Goal: Navigation & Orientation: Understand site structure

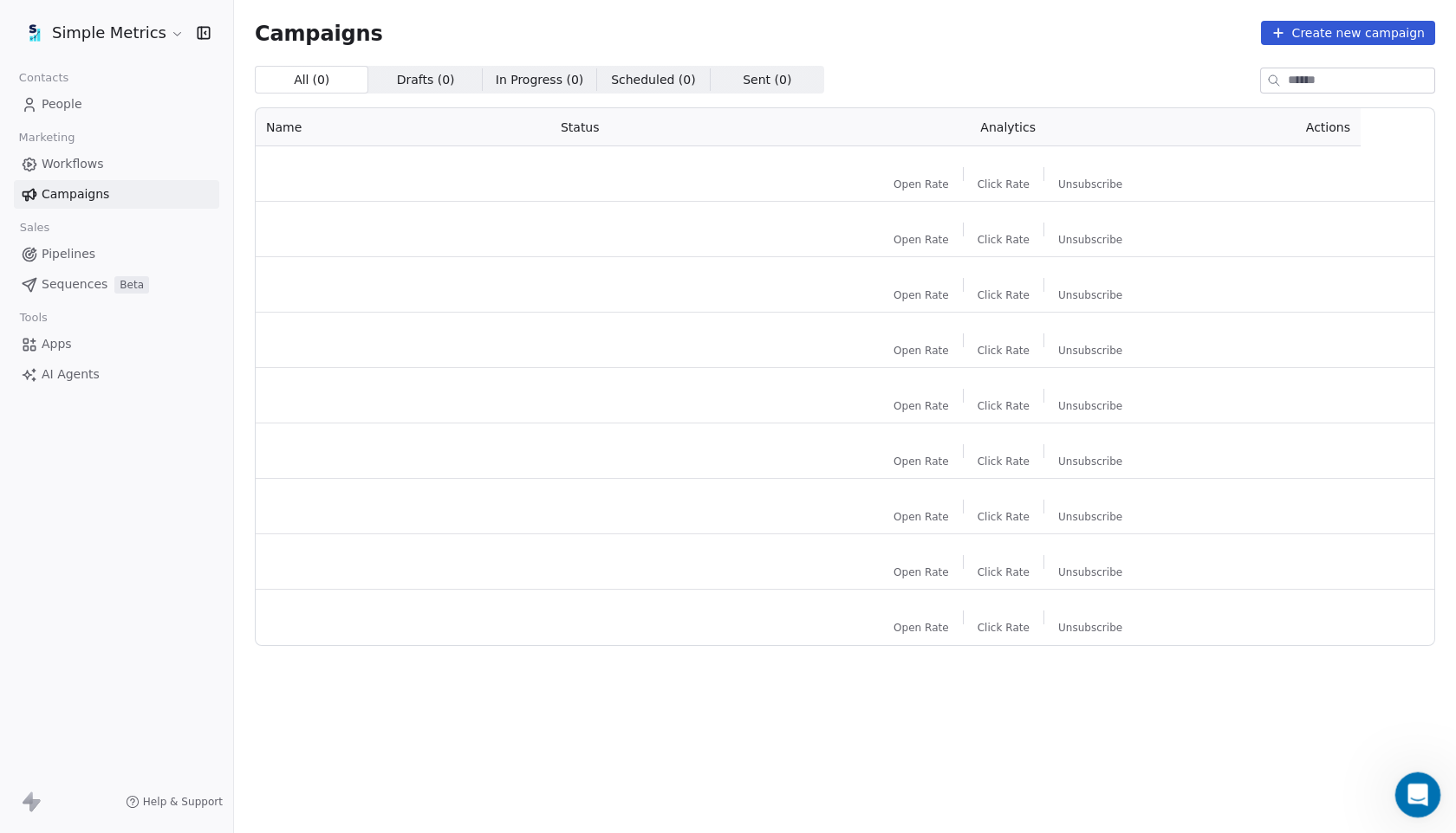
scroll to position [2016, 0]
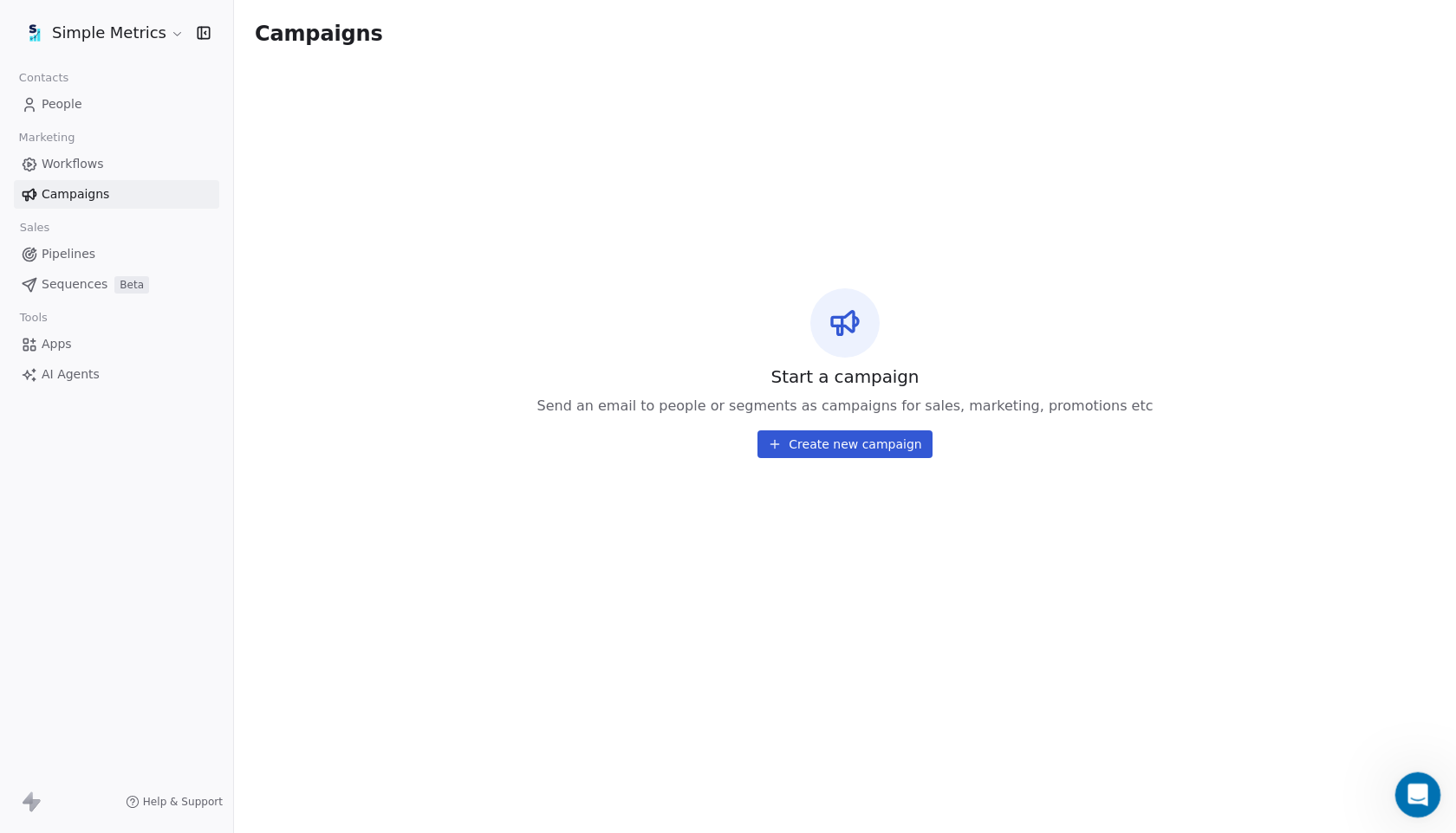
click at [1404, 792] on icon "Open Intercom Messenger" at bounding box center [1415, 793] width 29 height 29
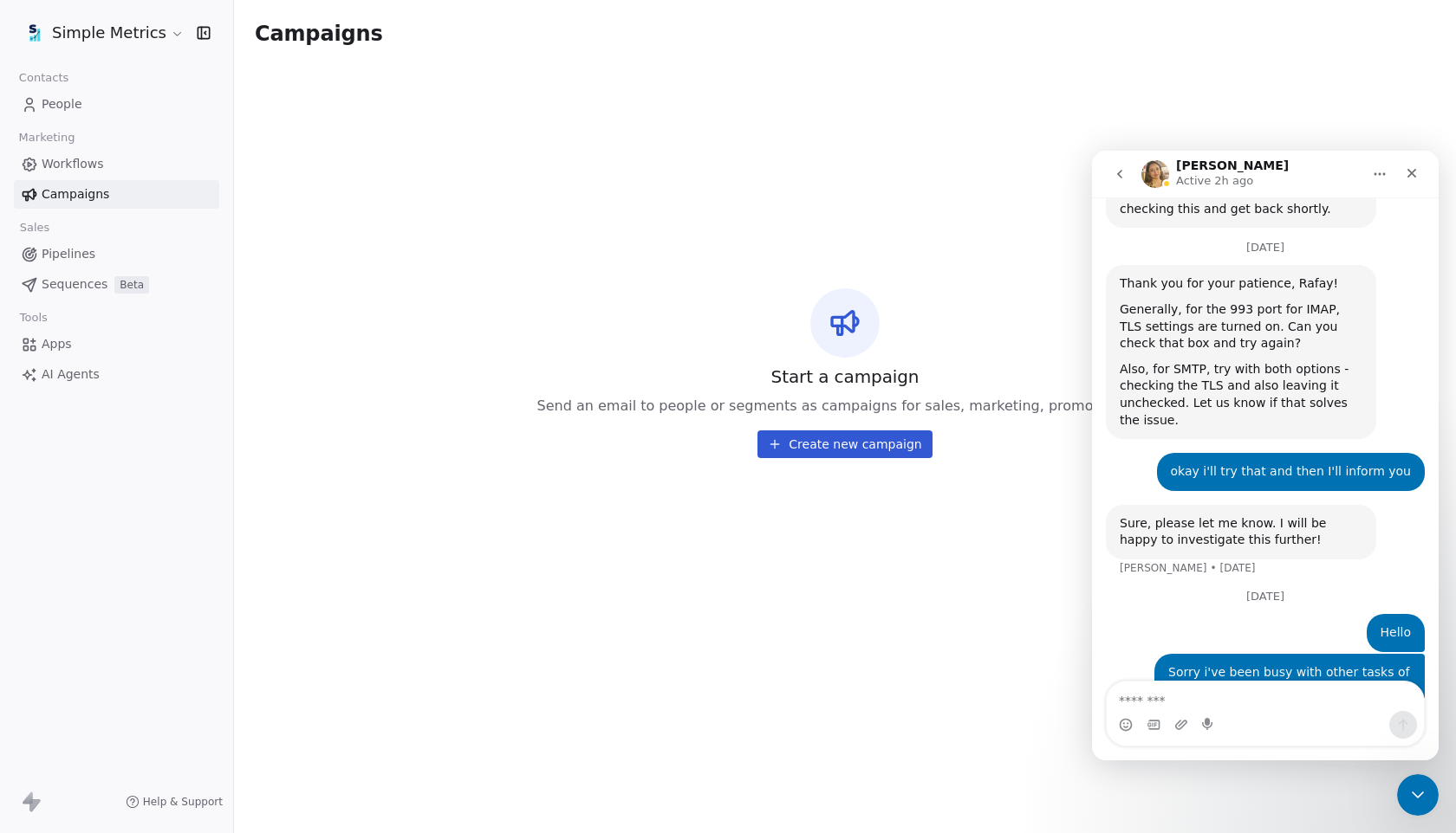
click at [52, 173] on link "Workflows" at bounding box center [117, 164] width 206 height 29
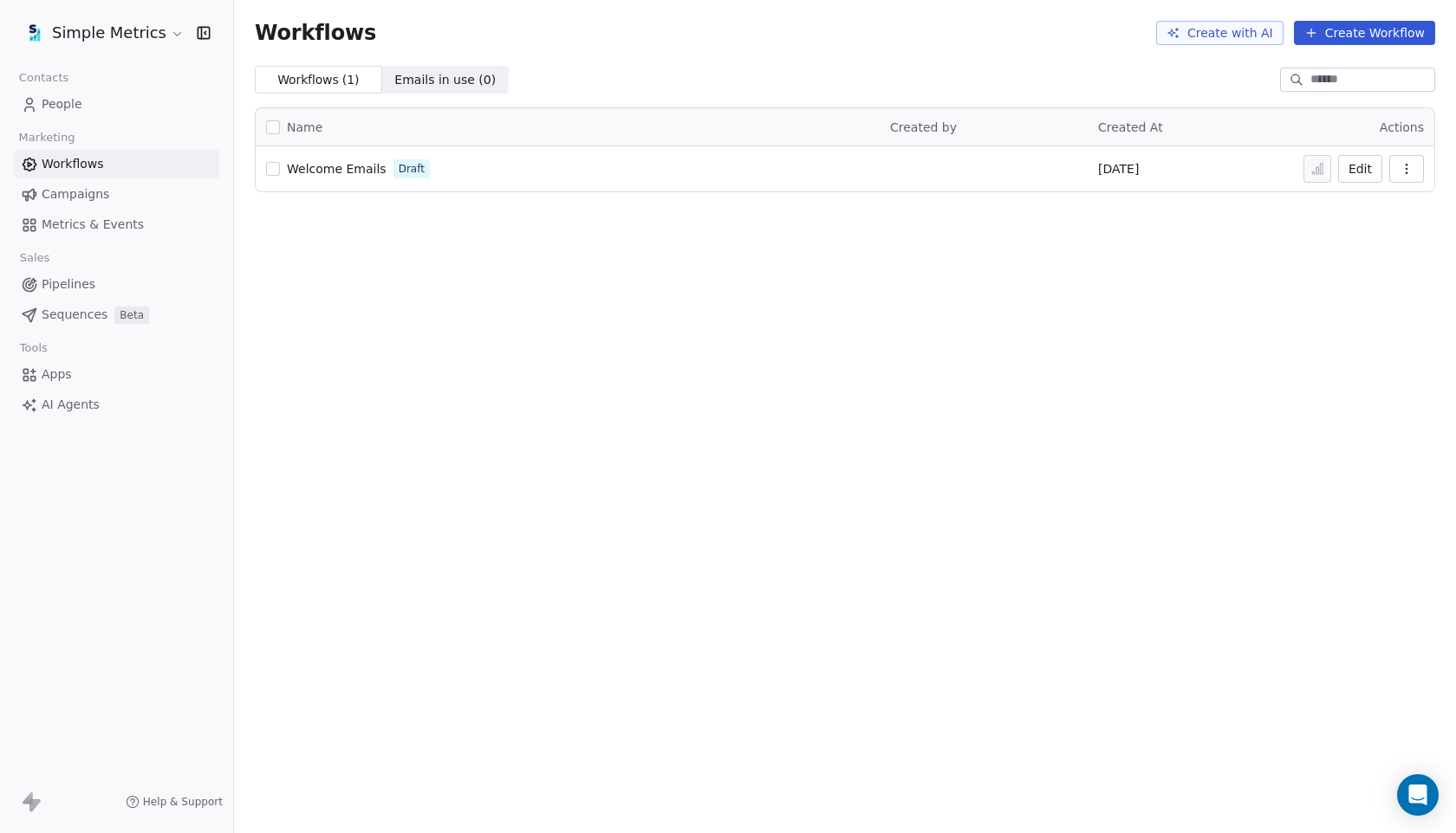
click at [79, 279] on span "Pipelines" at bounding box center [69, 284] width 53 height 18
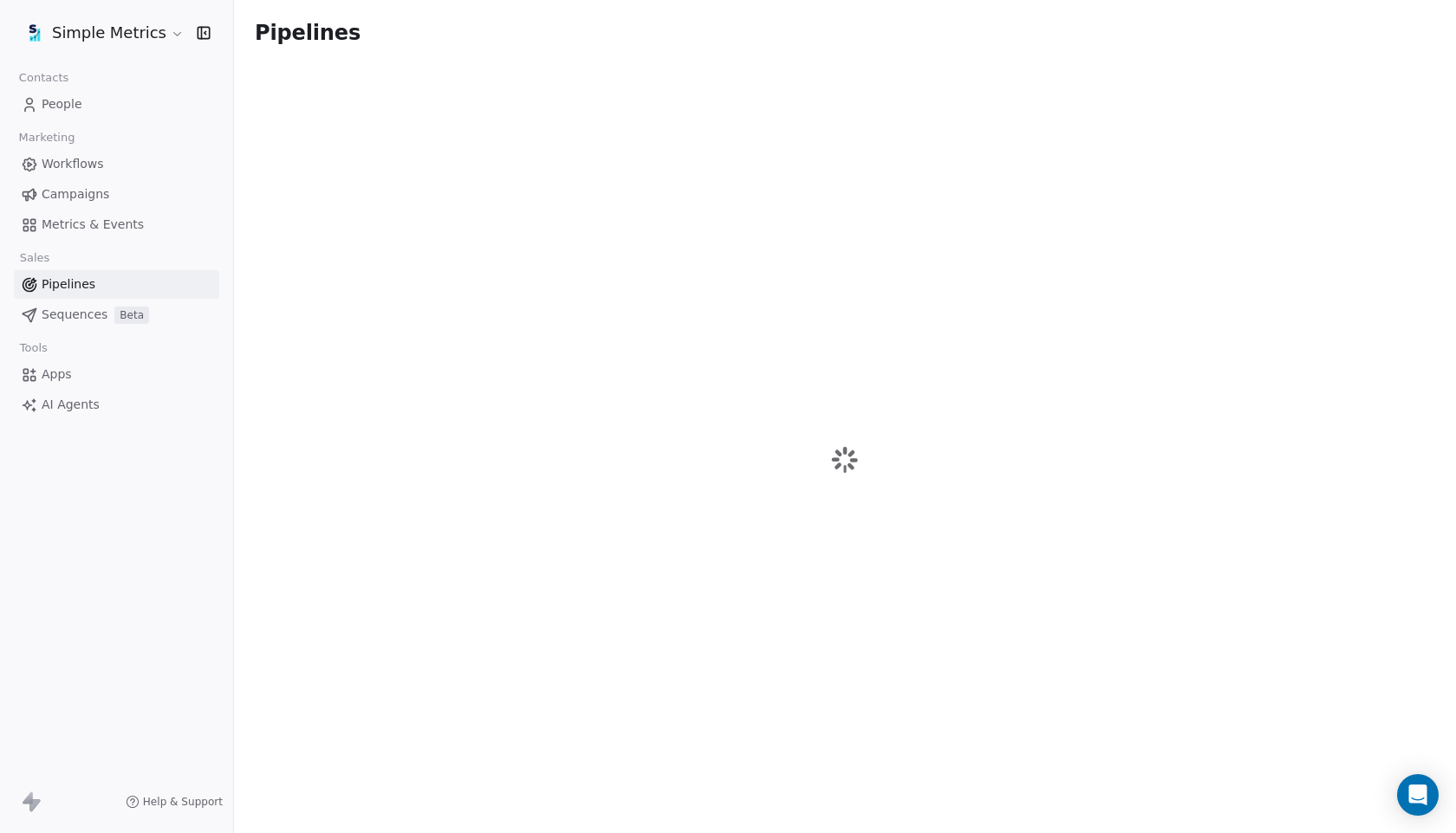
click at [84, 318] on span "Sequences" at bounding box center [74, 314] width 66 height 18
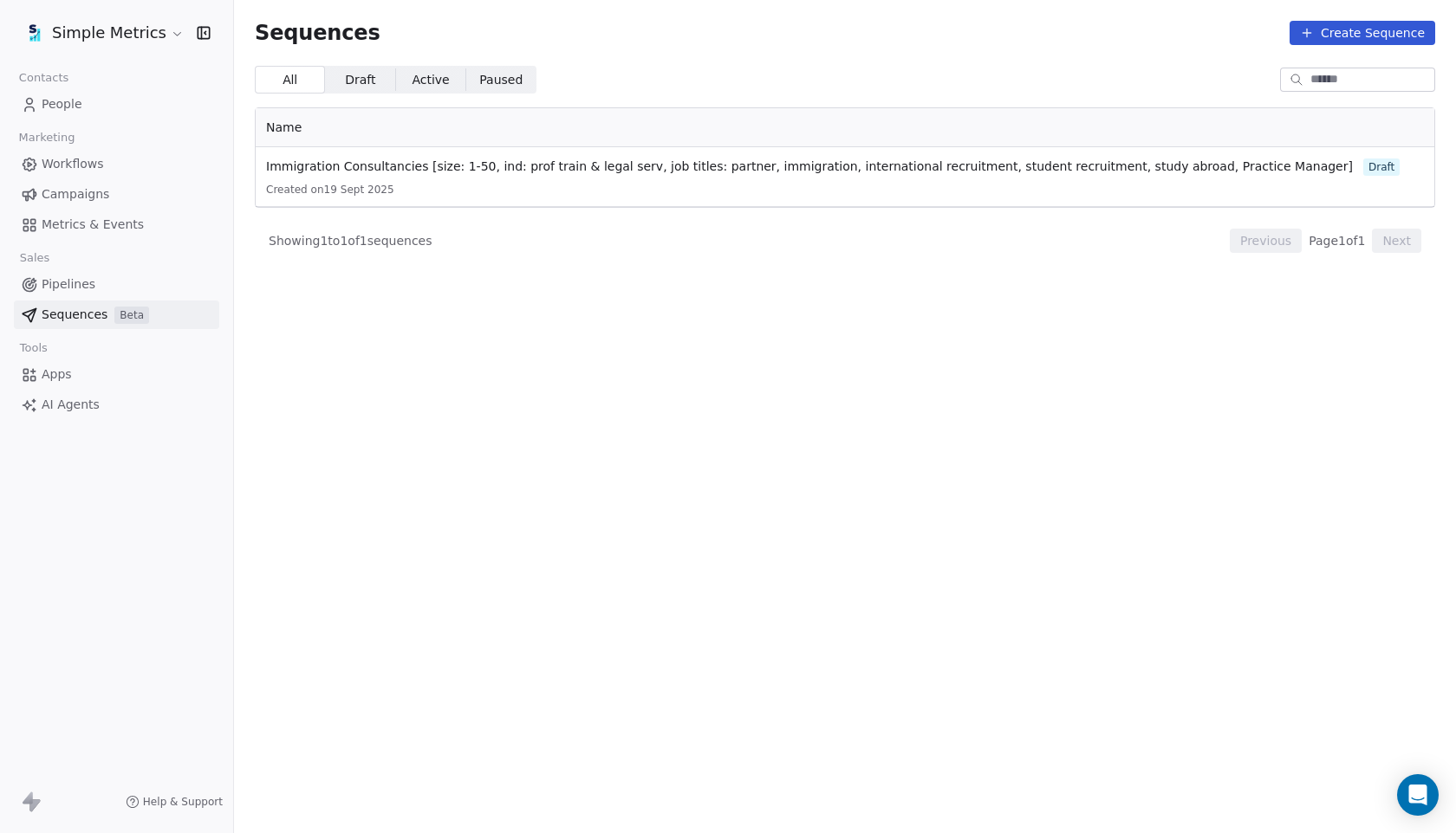
click at [111, 196] on link "Campaigns" at bounding box center [117, 194] width 206 height 29
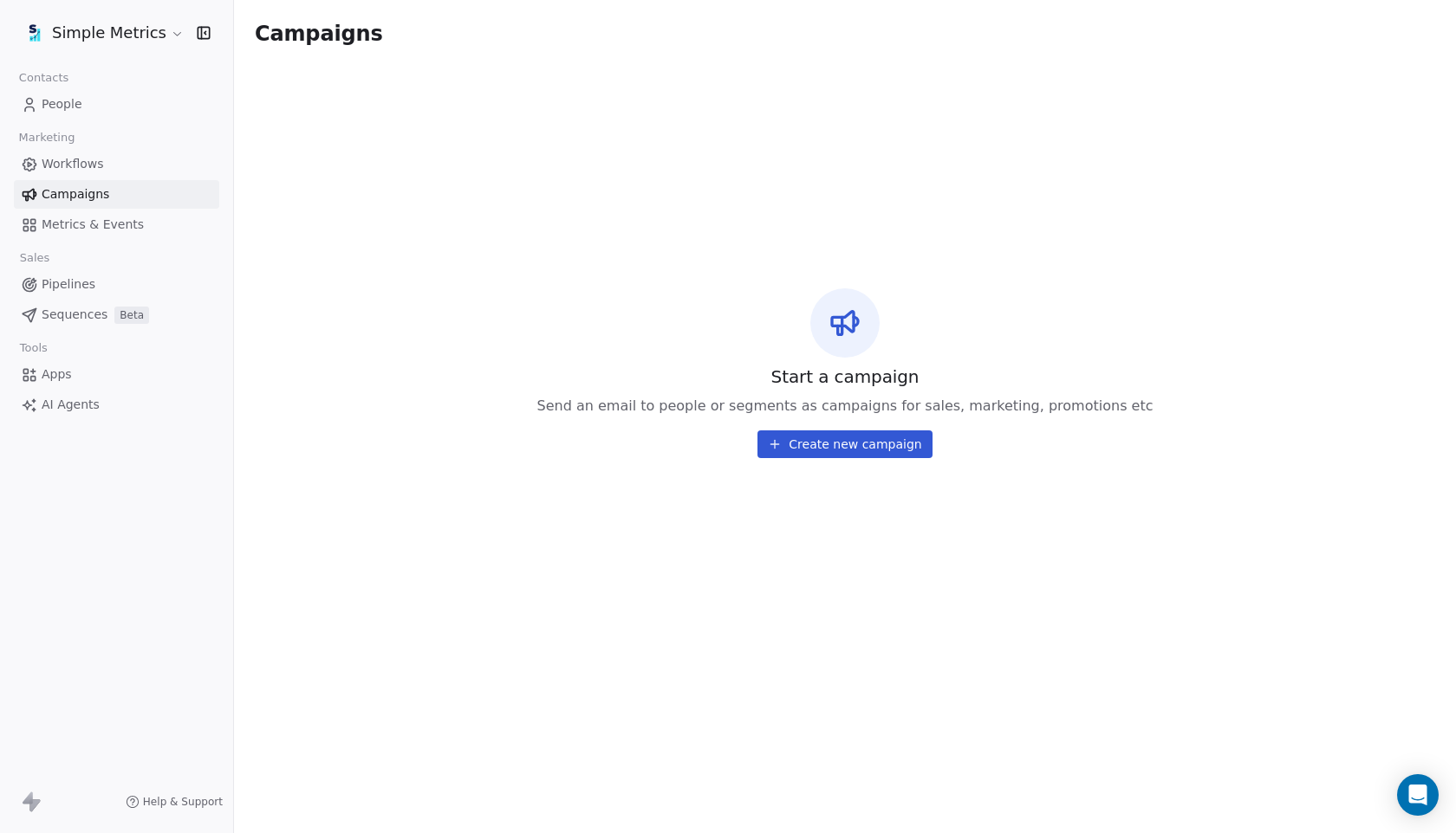
click at [119, 226] on span "Metrics & Events" at bounding box center [92, 225] width 102 height 18
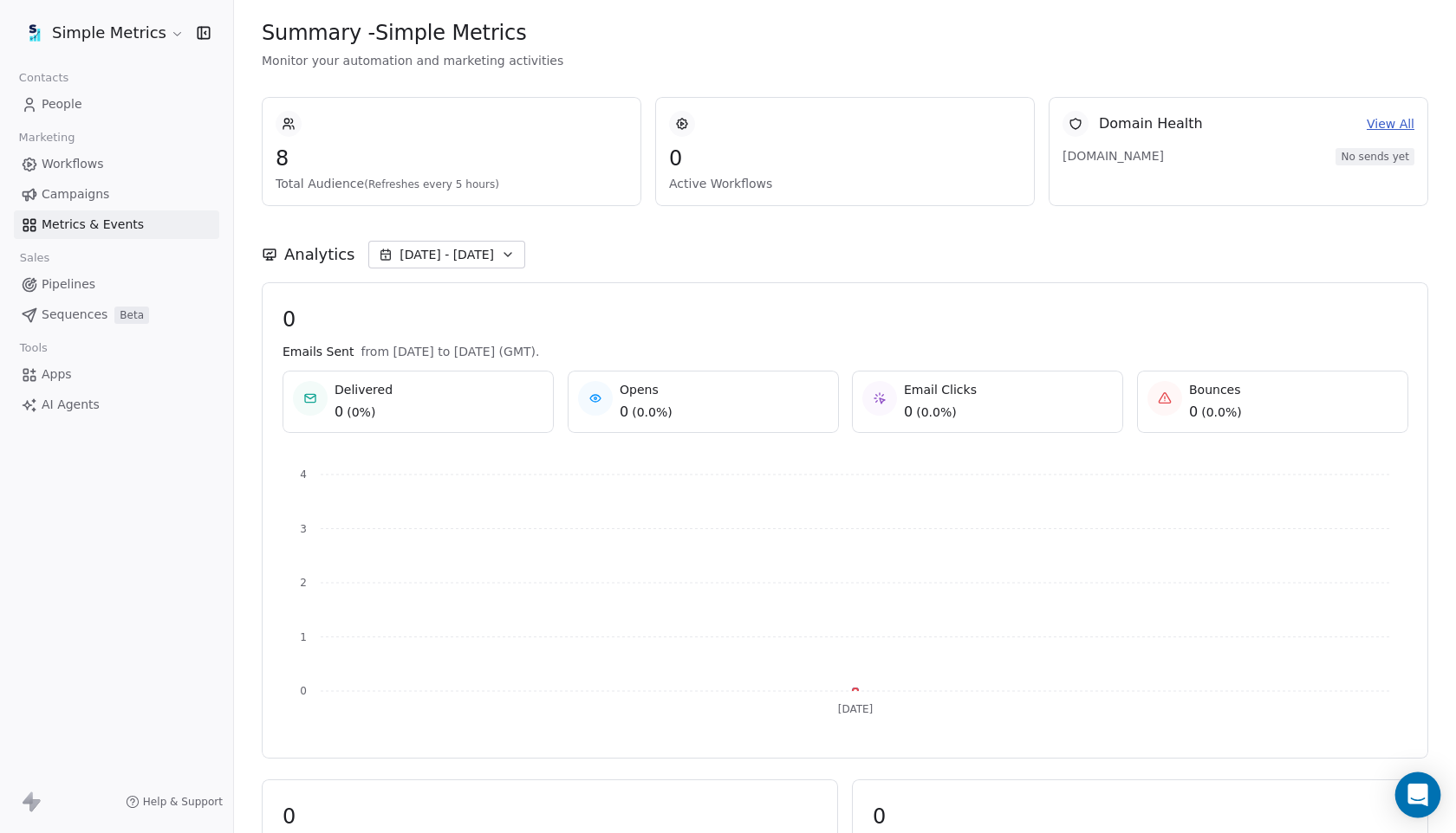
click at [1425, 803] on icon "Open Intercom Messenger" at bounding box center [1417, 795] width 20 height 23
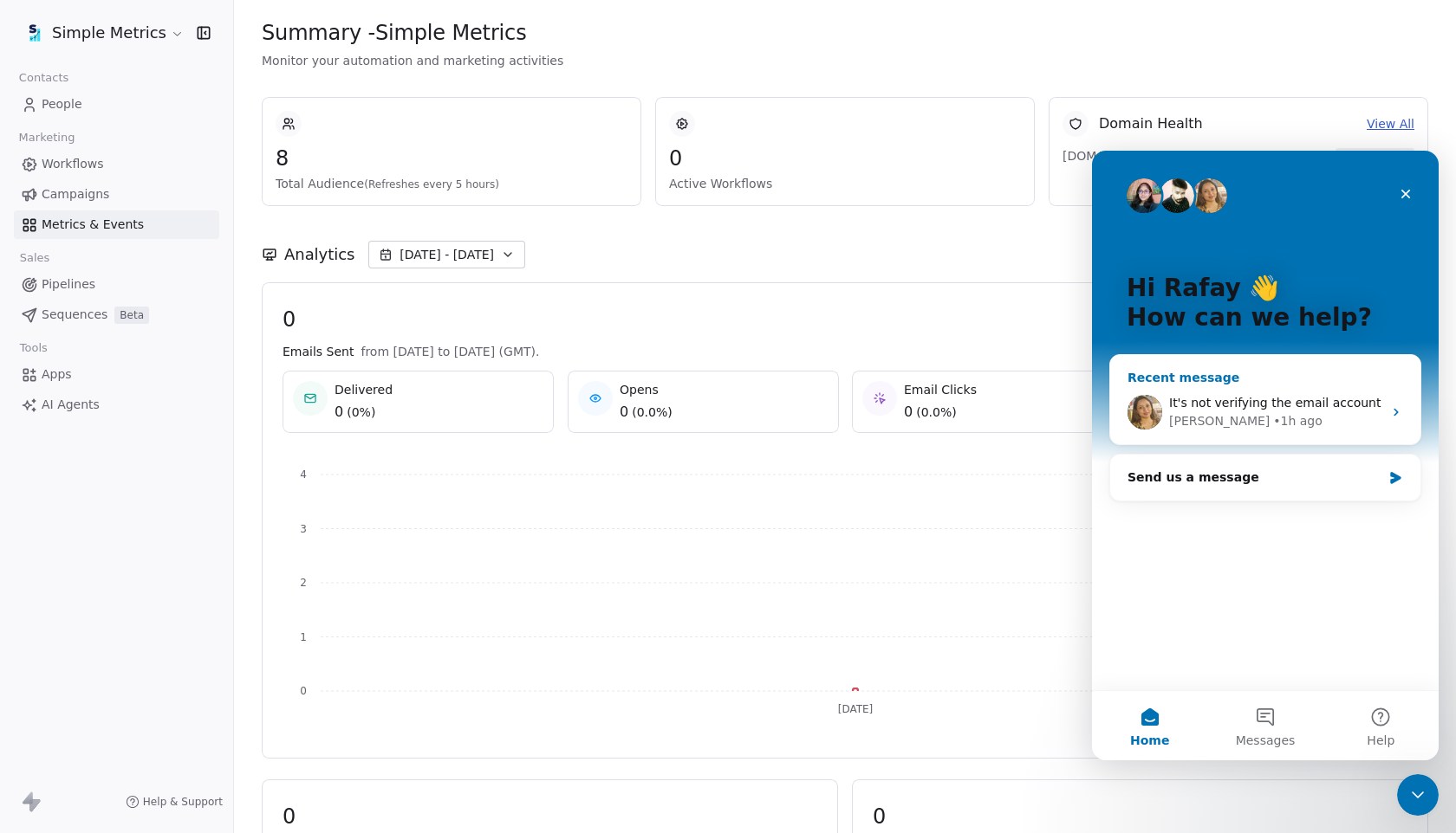
click at [1322, 399] on span "It's not verifying the email account" at bounding box center [1274, 403] width 211 height 14
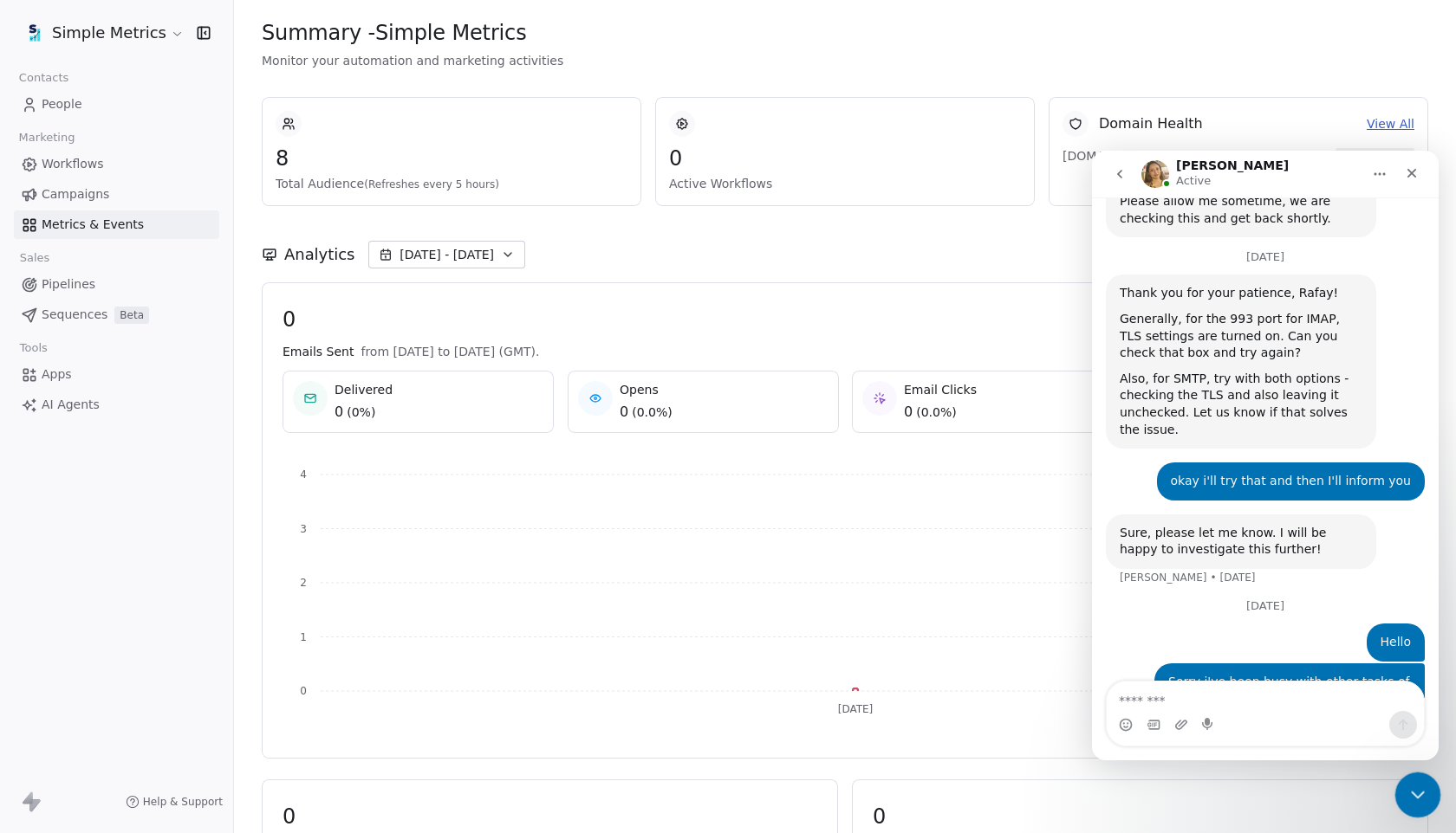
scroll to position [2016, 0]
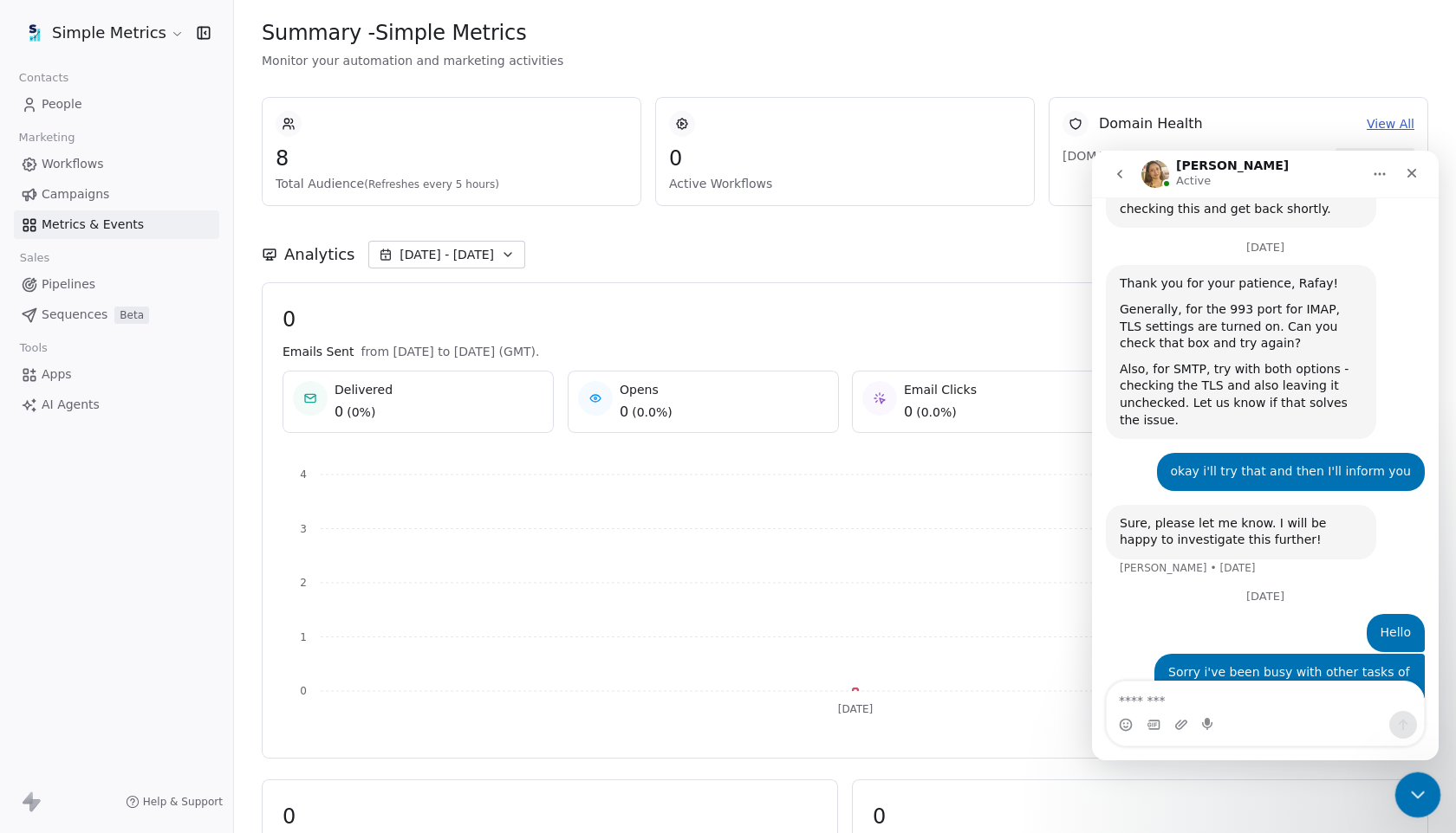
click at [1405, 795] on icon "Close Intercom Messenger" at bounding box center [1415, 793] width 21 height 21
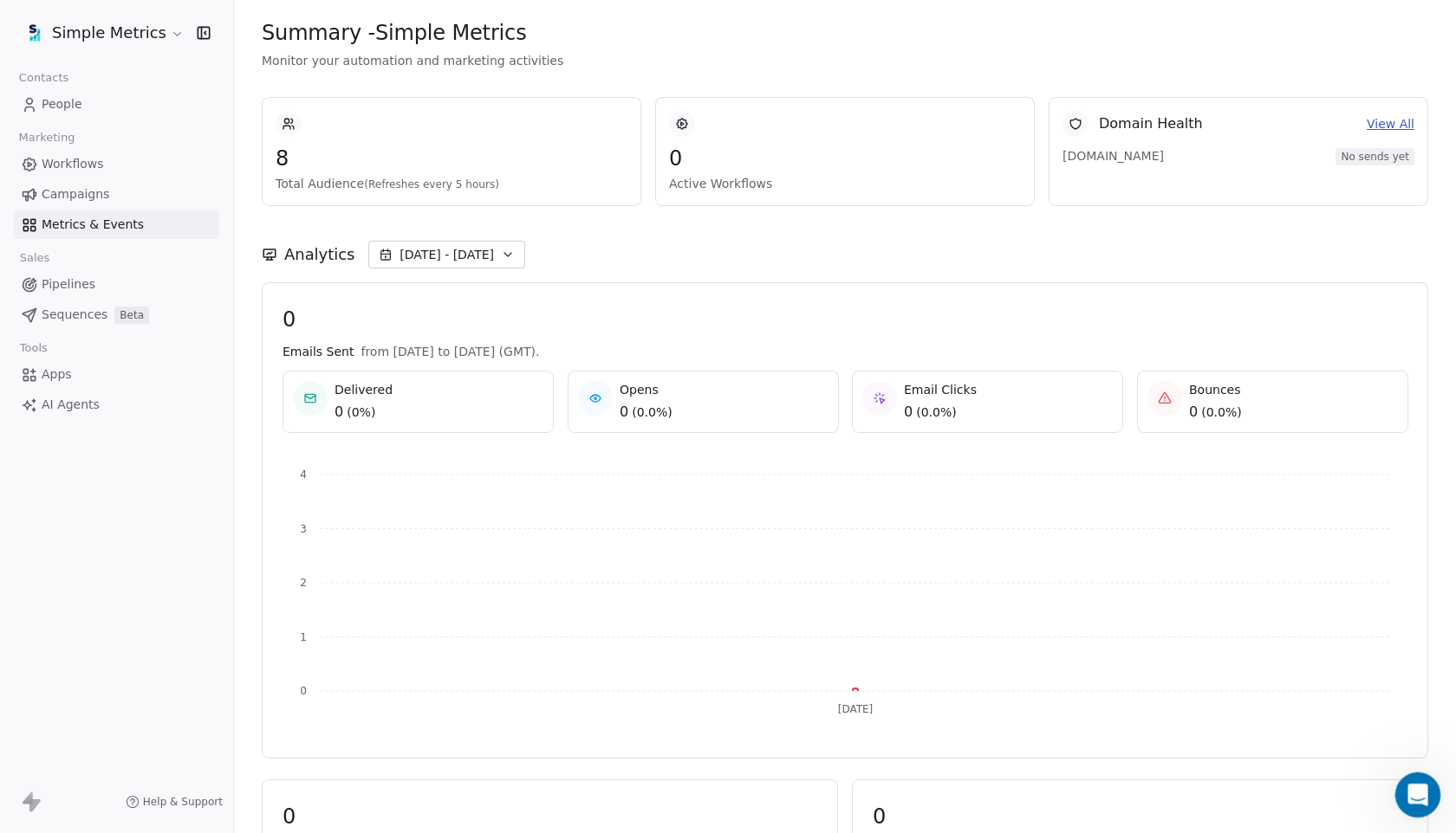
scroll to position [2008, 0]
click at [1405, 795] on icon "Open Intercom Messenger" at bounding box center [1415, 793] width 29 height 29
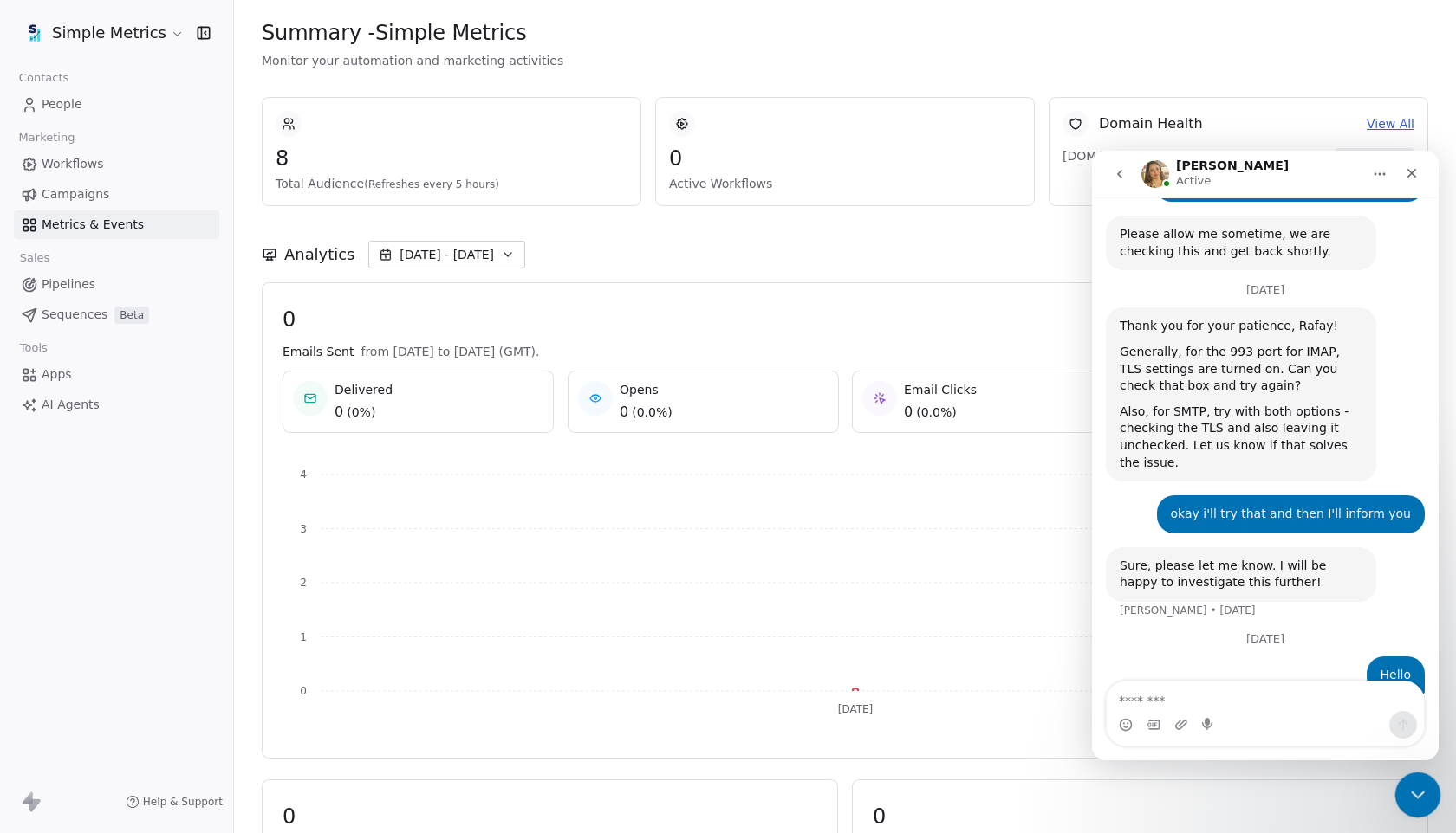
click at [1405, 795] on icon "Close Intercom Messenger" at bounding box center [1415, 793] width 21 height 21
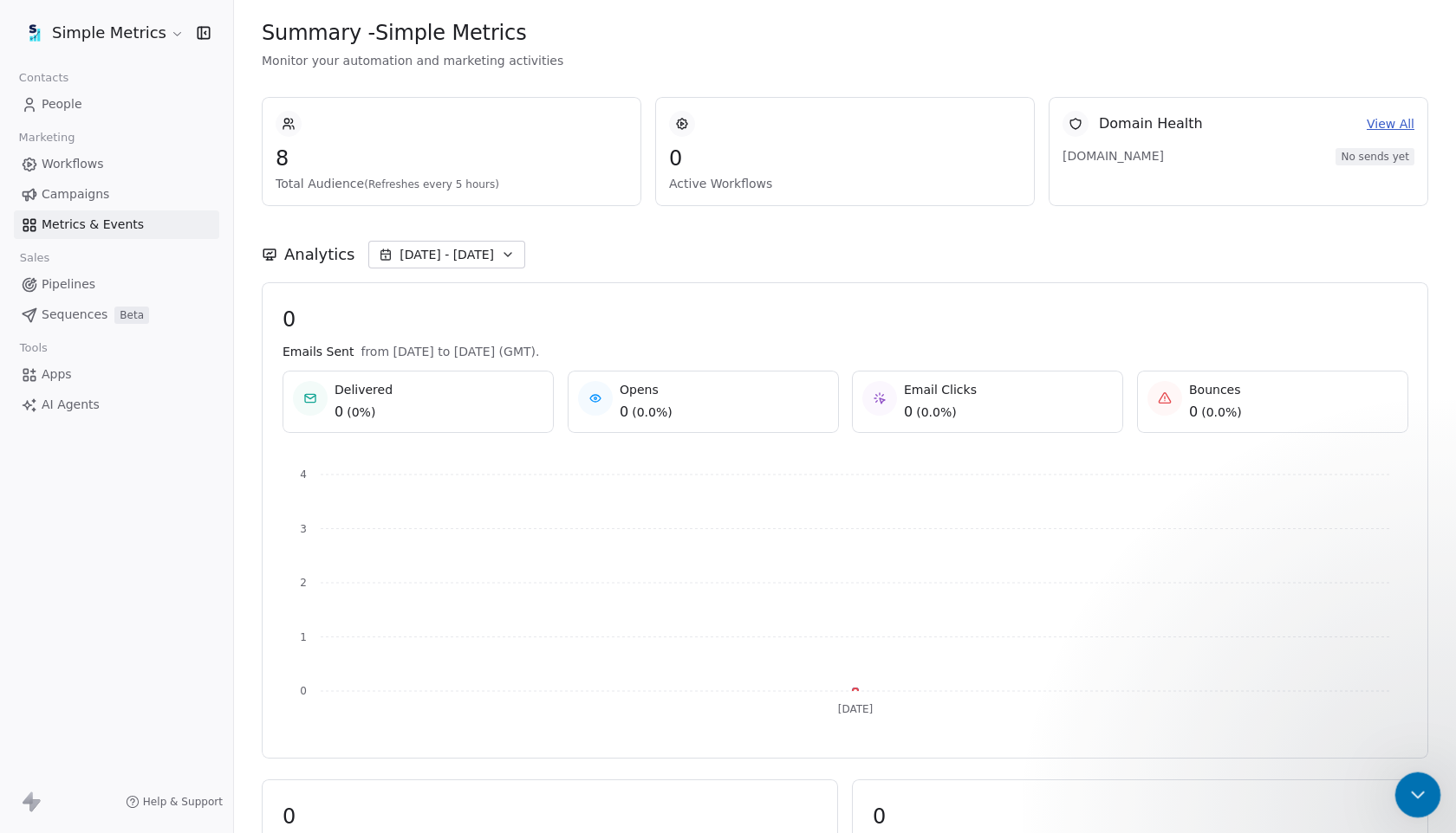
scroll to position [2016, 0]
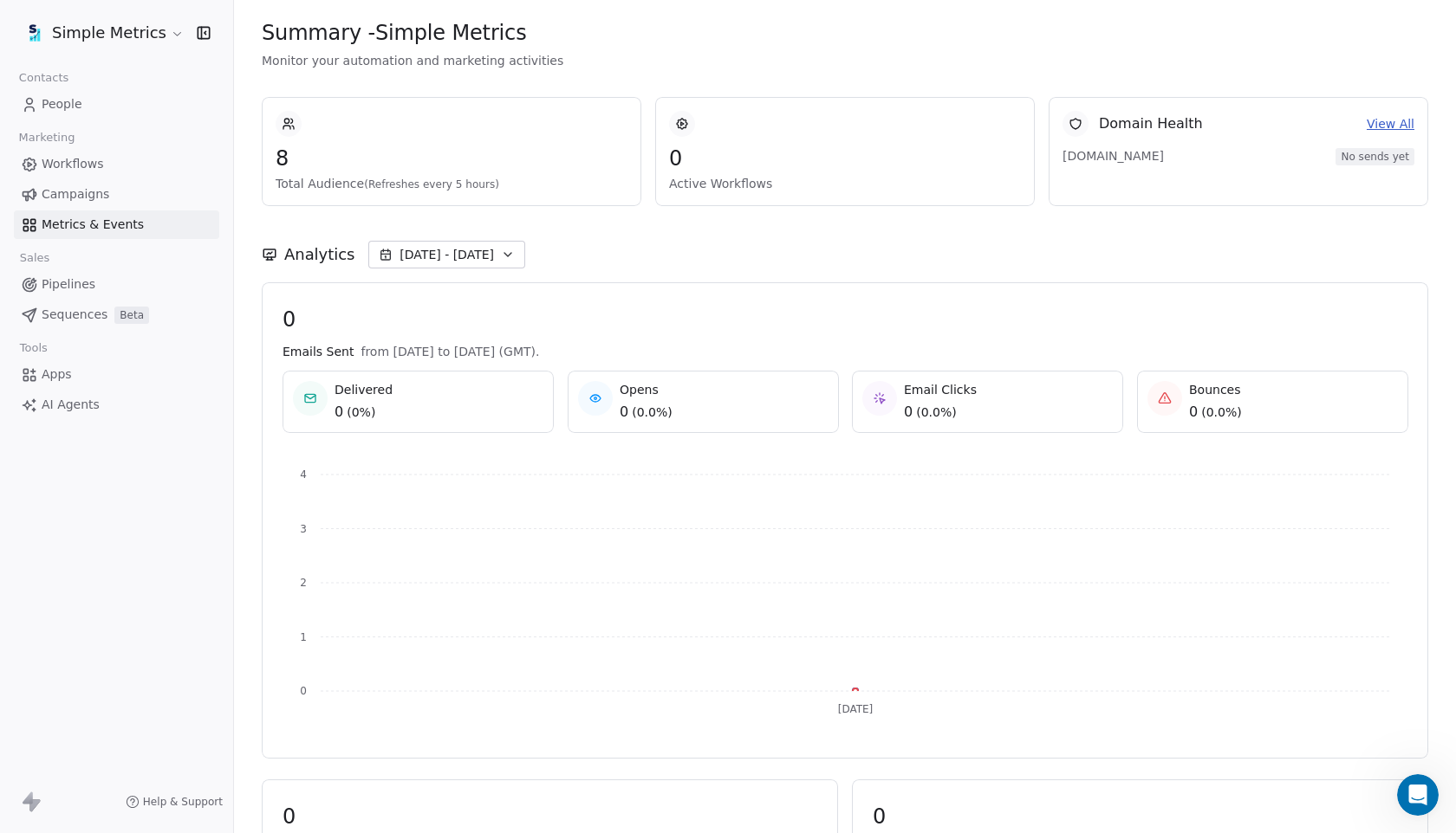
click at [82, 190] on span "Campaigns" at bounding box center [75, 194] width 68 height 18
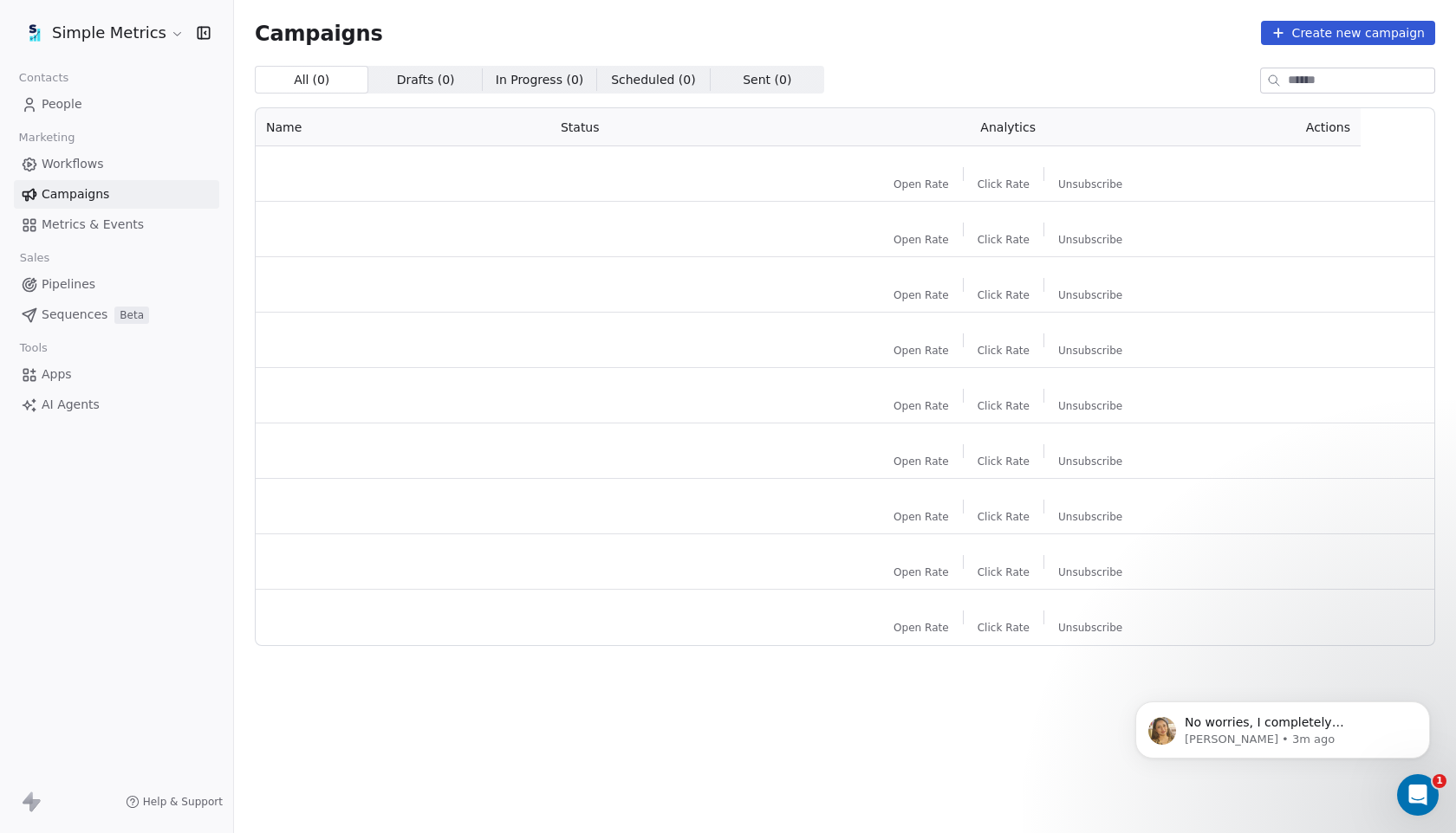
scroll to position [2265, 0]
